Goal: Navigation & Orientation: Go to known website

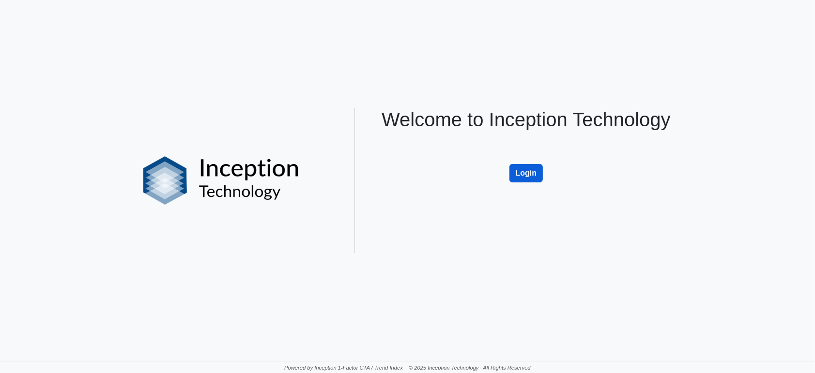
click at [532, 174] on button "Login" at bounding box center [527, 173] width 34 height 18
